Goal: Task Accomplishment & Management: Manage account settings

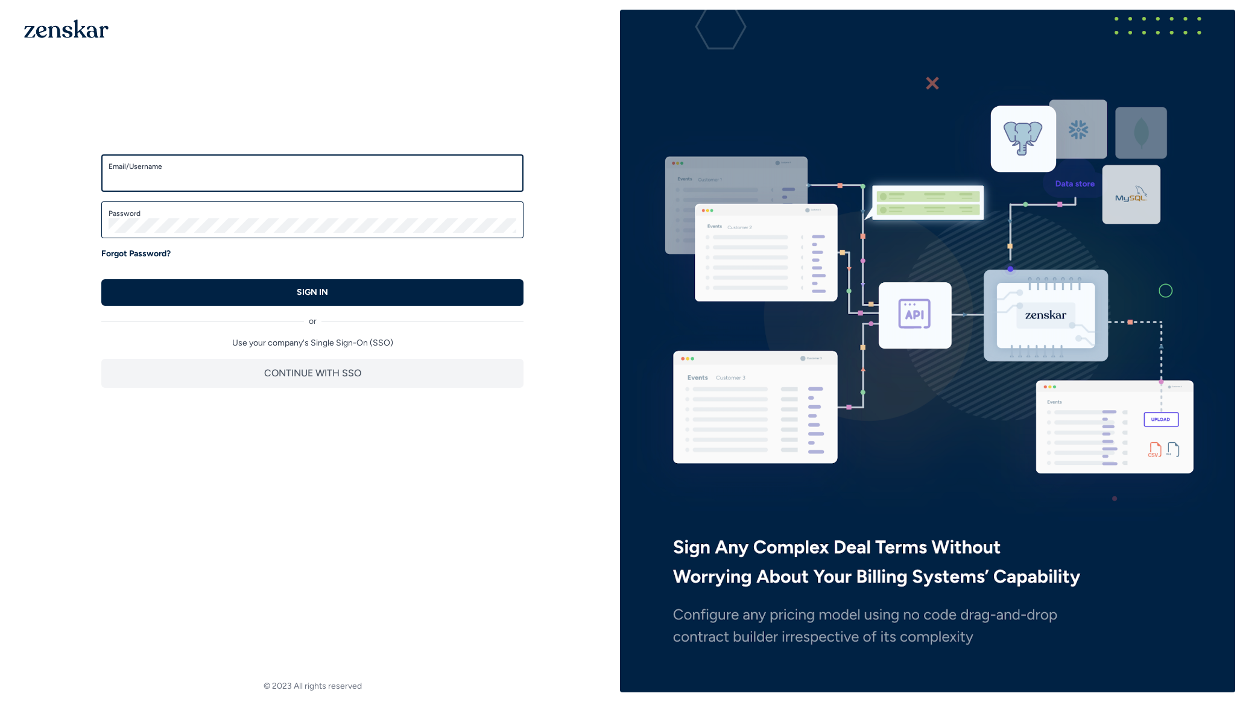
type input "**********"
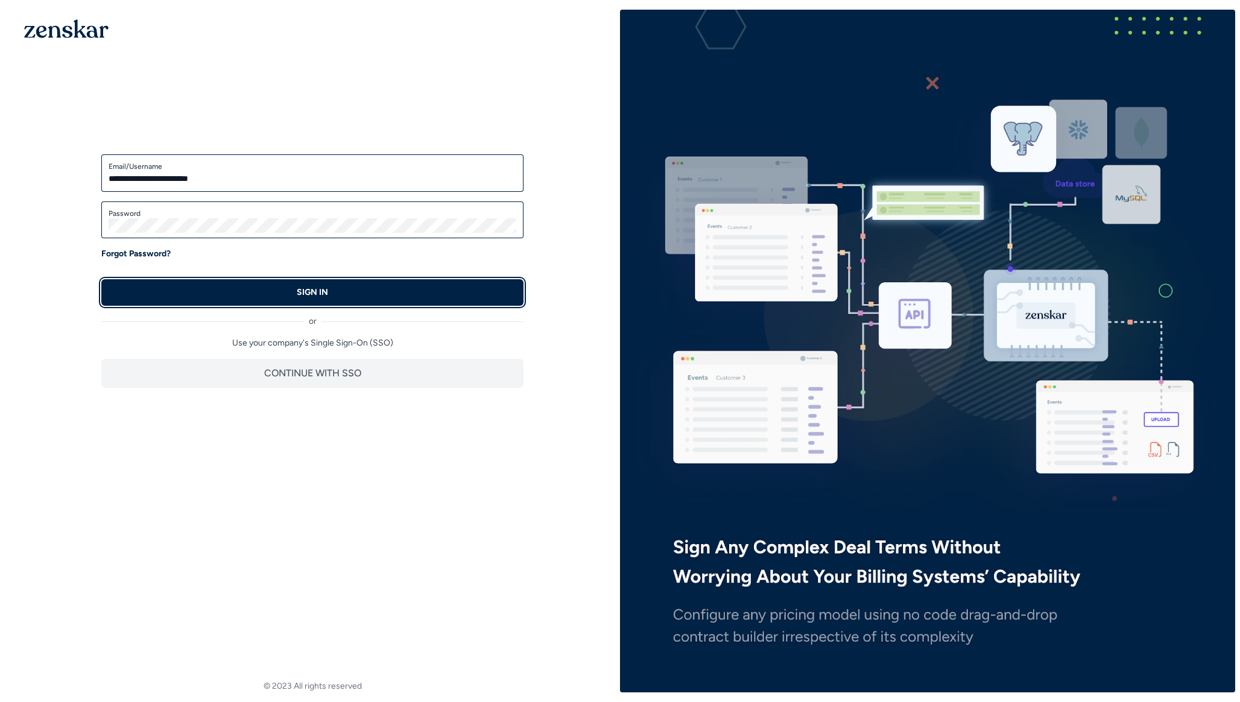
click at [360, 300] on button "SIGN IN" at bounding box center [312, 292] width 422 height 27
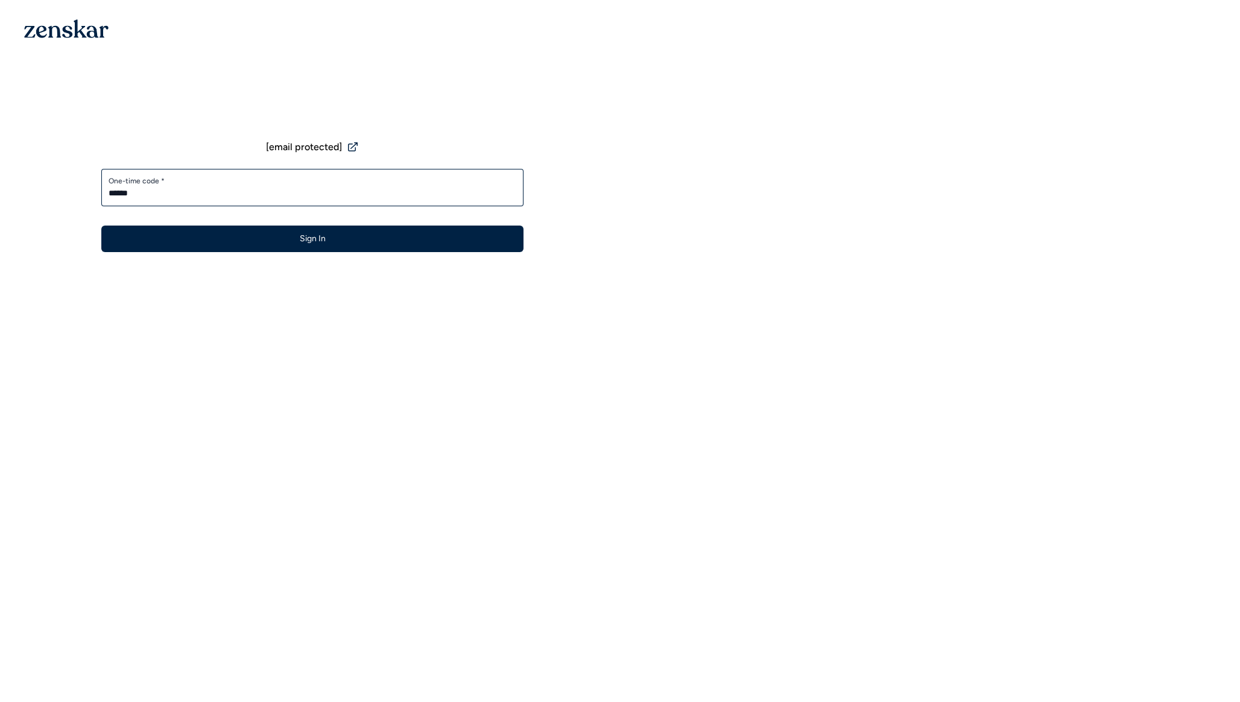
type input "******"
click at [311, 241] on button "Sign In" at bounding box center [312, 239] width 422 height 27
